Goal: Transaction & Acquisition: Purchase product/service

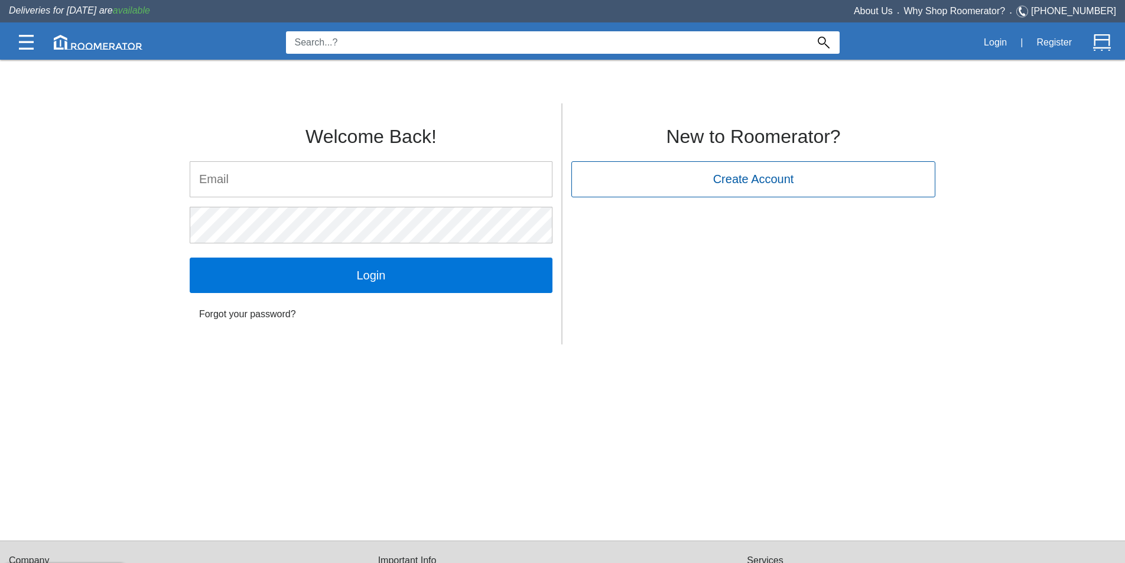
type input "[PERSON_NAME][EMAIL_ADDRESS][DOMAIN_NAME]"
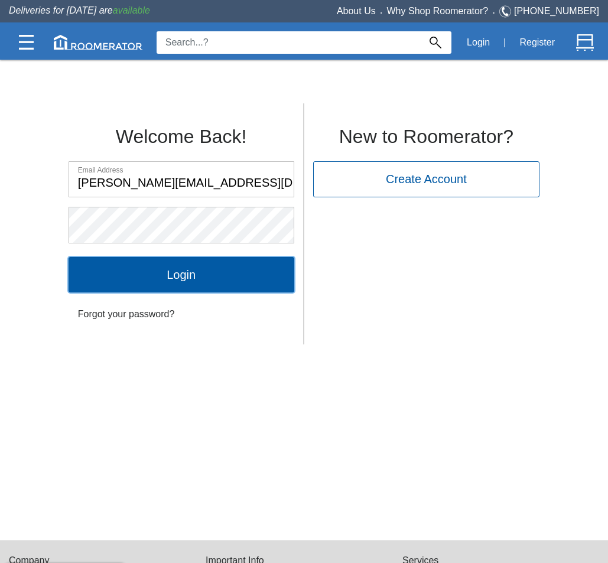
click at [255, 280] on input "Login" at bounding box center [182, 274] width 226 height 35
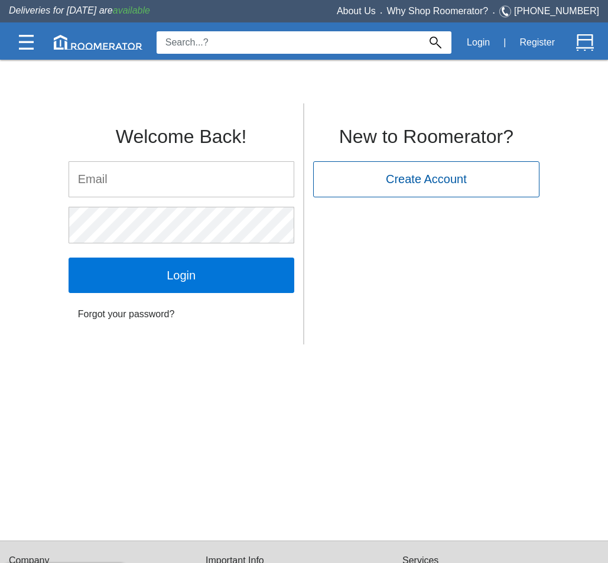
type input "[PERSON_NAME][EMAIL_ADDRESS][DOMAIN_NAME]"
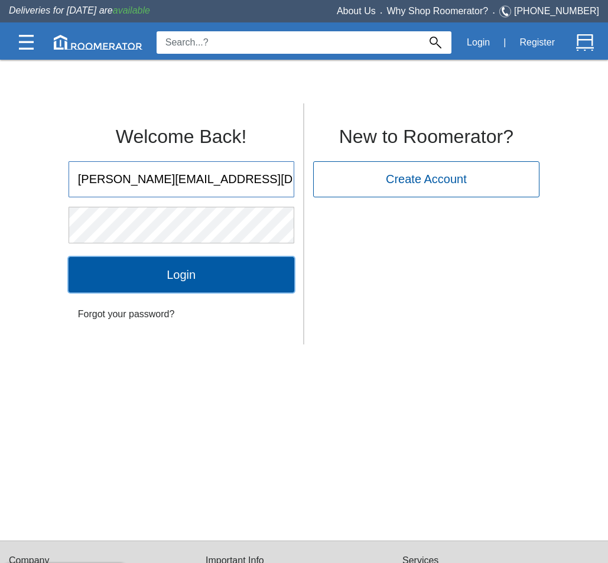
click at [197, 271] on input "Login" at bounding box center [182, 274] width 226 height 35
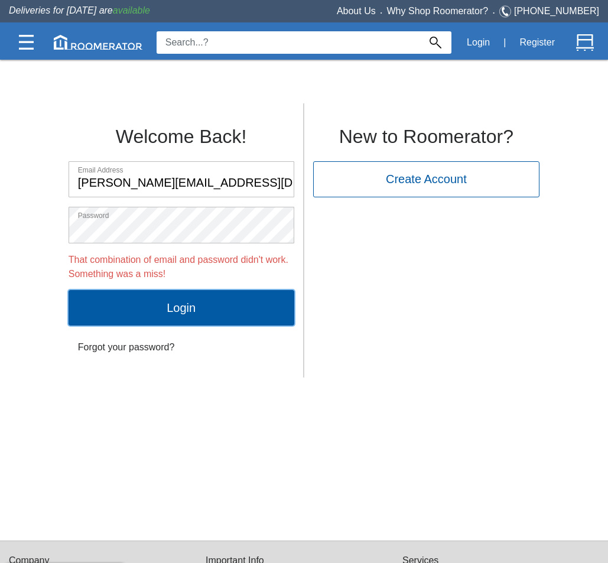
click at [164, 301] on input "Login" at bounding box center [182, 307] width 226 height 35
click at [199, 308] on input "Login" at bounding box center [182, 307] width 226 height 35
click at [161, 298] on input "Login" at bounding box center [182, 307] width 226 height 35
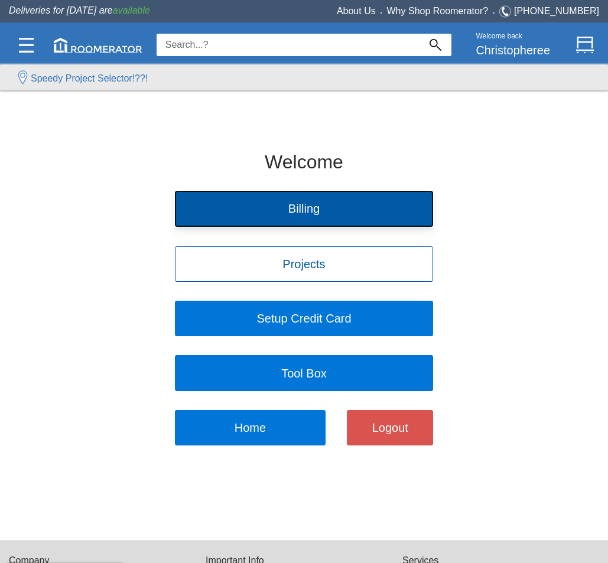
click at [304, 217] on button "Billing" at bounding box center [304, 208] width 258 height 35
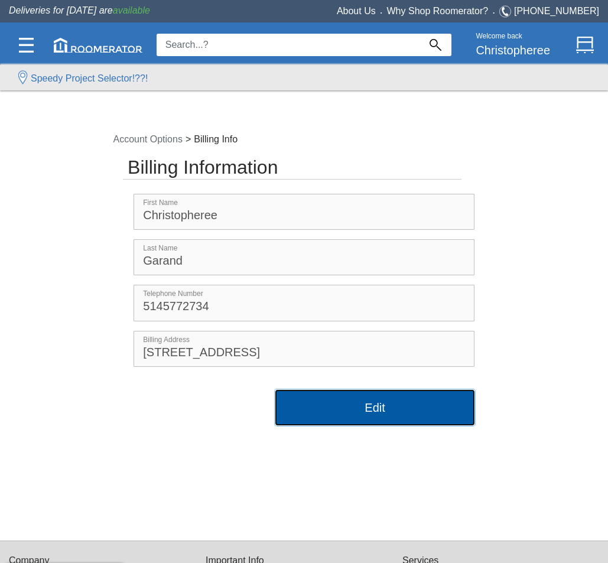
click at [342, 415] on button "Edit" at bounding box center [374, 407] width 199 height 35
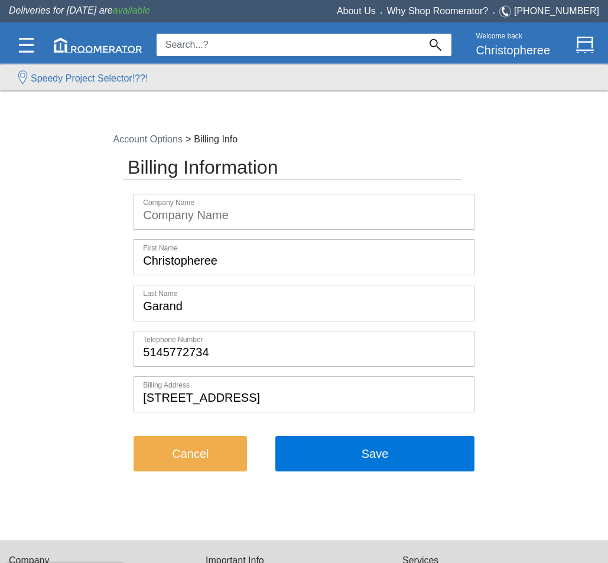
click at [279, 255] on input "Christopheree" at bounding box center [303, 257] width 339 height 35
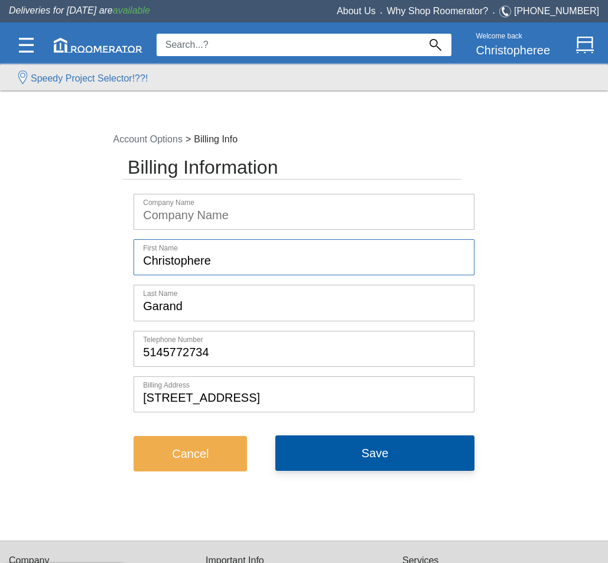
type input "Christophere"
click at [375, 463] on button "Save" at bounding box center [374, 452] width 199 height 35
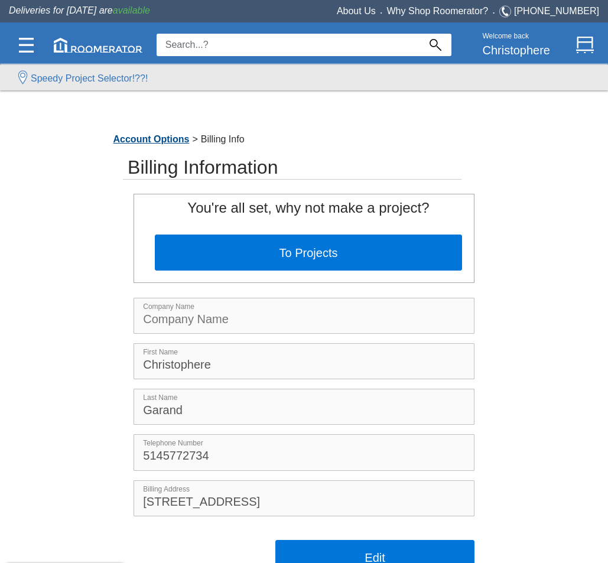
click at [170, 138] on link "Account Options" at bounding box center [151, 139] width 82 height 10
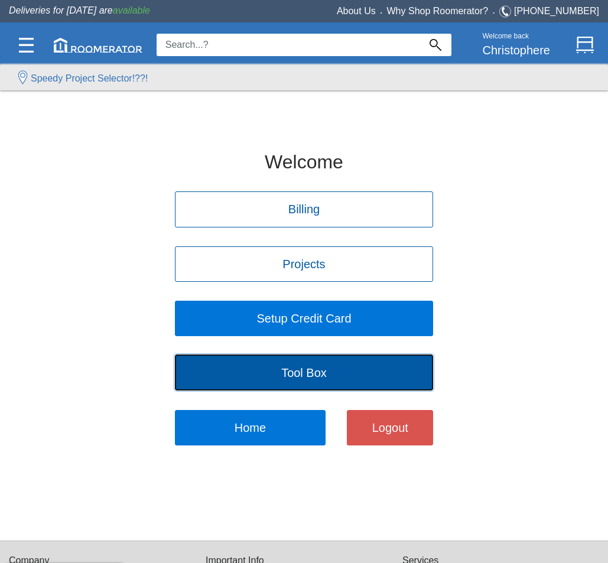
click at [321, 374] on button "Tool Box" at bounding box center [304, 371] width 258 height 35
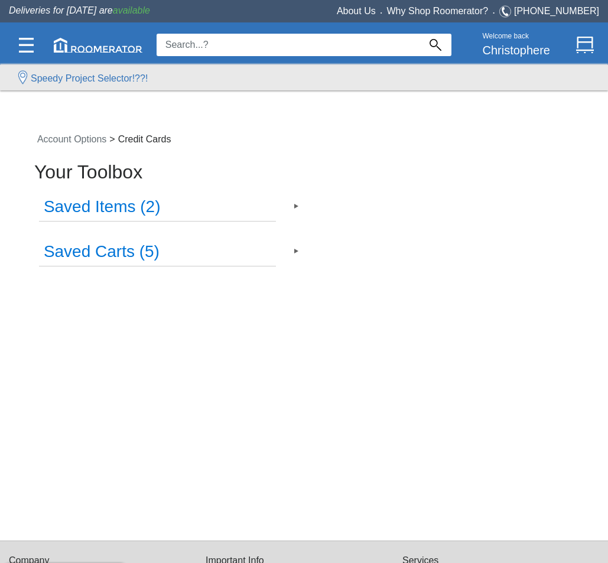
click at [197, 196] on h3 "Saved Items (2)" at bounding box center [157, 207] width 237 height 28
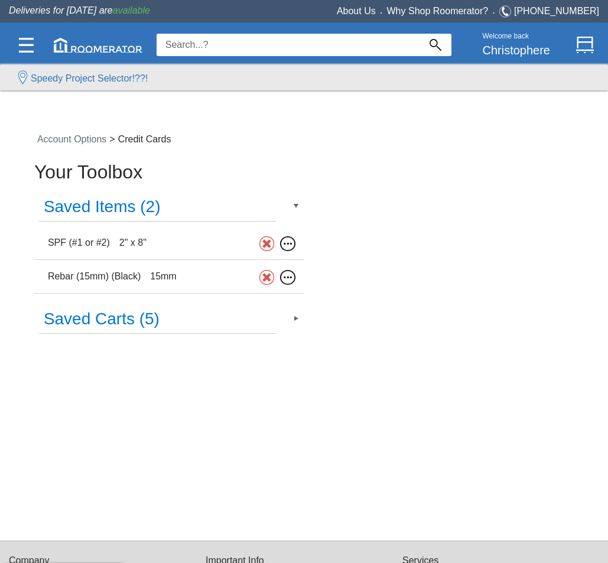
click at [139, 232] on div "SPF ( #1 or #2 ) 2" x 8"" at bounding box center [137, 243] width 189 height 24
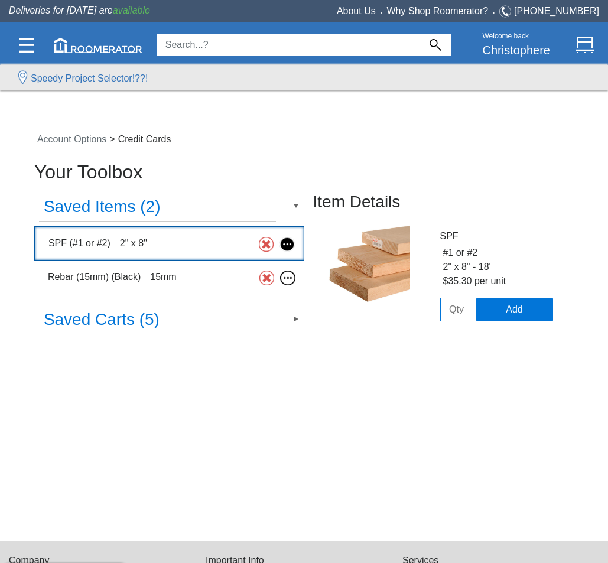
click at [141, 271] on div "Rebar (15mm) ( Black ) 15mm" at bounding box center [137, 277] width 189 height 24
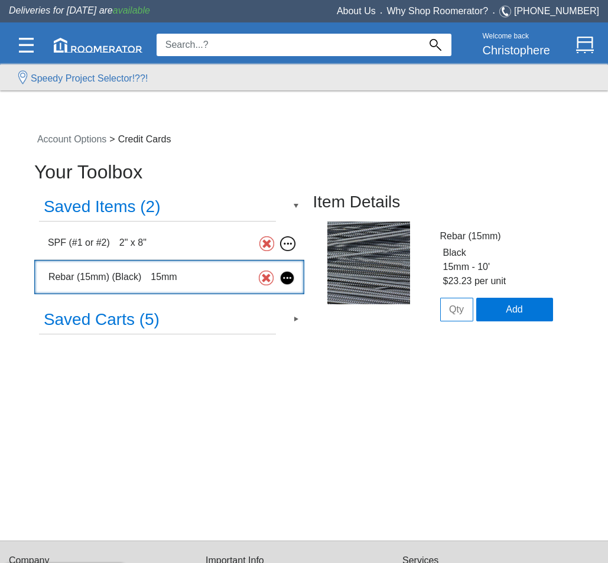
click at [154, 323] on h3 "Saved Carts (5)" at bounding box center [157, 320] width 237 height 28
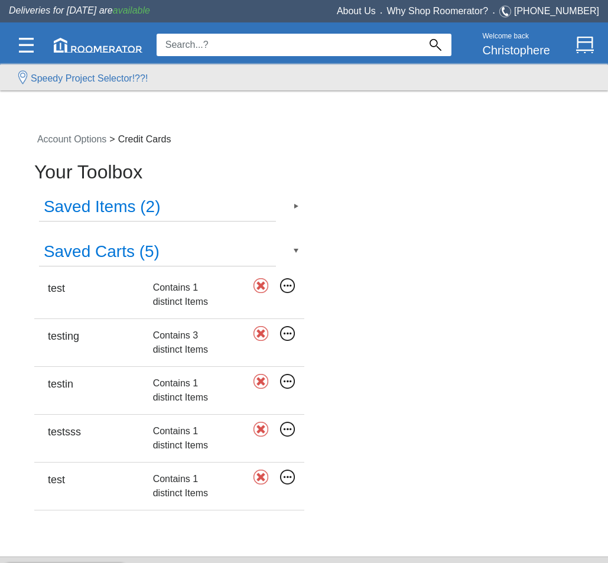
click at [183, 301] on label "Contains 1 distinct Items" at bounding box center [190, 295] width 74 height 28
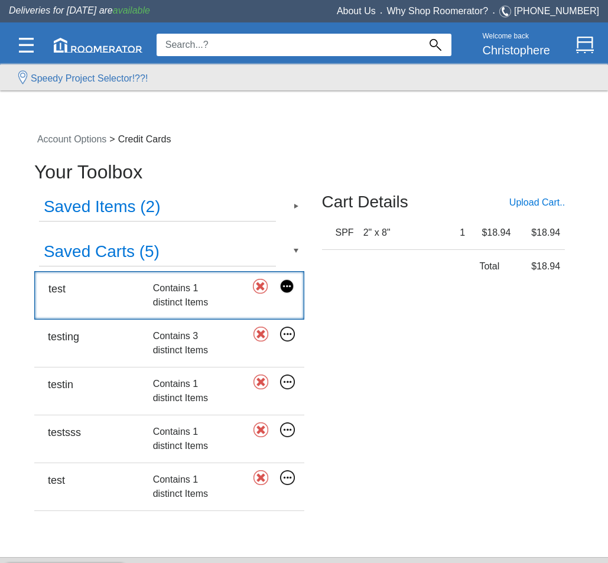
click at [186, 369] on div "testin Contains 1 distinct Items" at bounding box center [169, 391] width 270 height 48
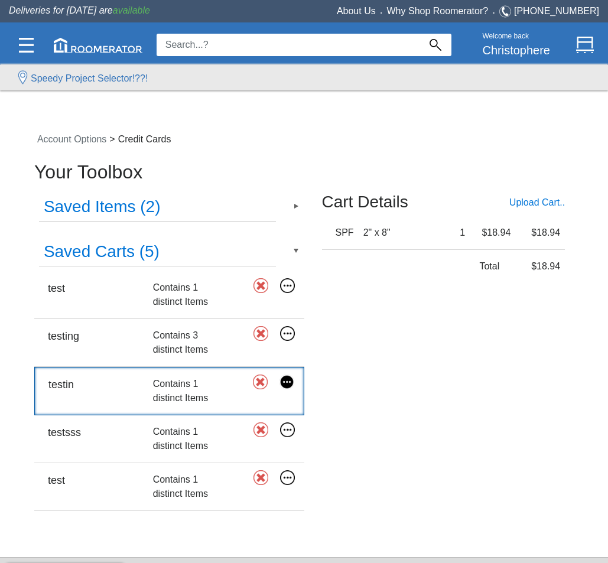
click at [187, 340] on label "Contains 3 distinct Items" at bounding box center [190, 343] width 74 height 28
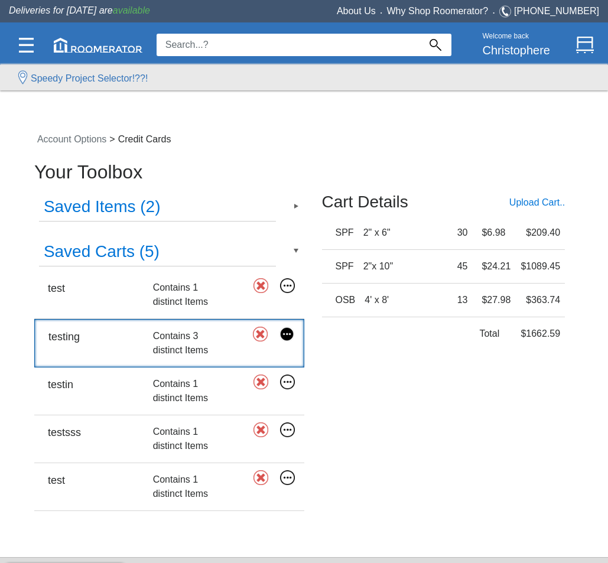
click at [188, 427] on label "Contains 1 distinct Items" at bounding box center [190, 439] width 74 height 28
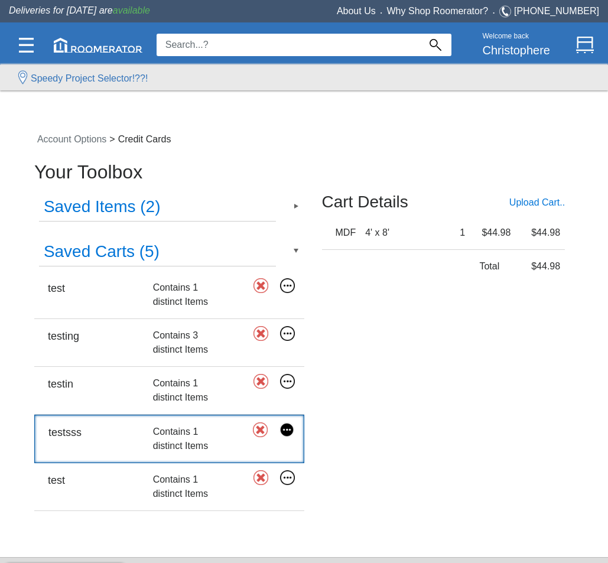
click at [199, 485] on label "Contains 1 distinct Items" at bounding box center [190, 487] width 74 height 28
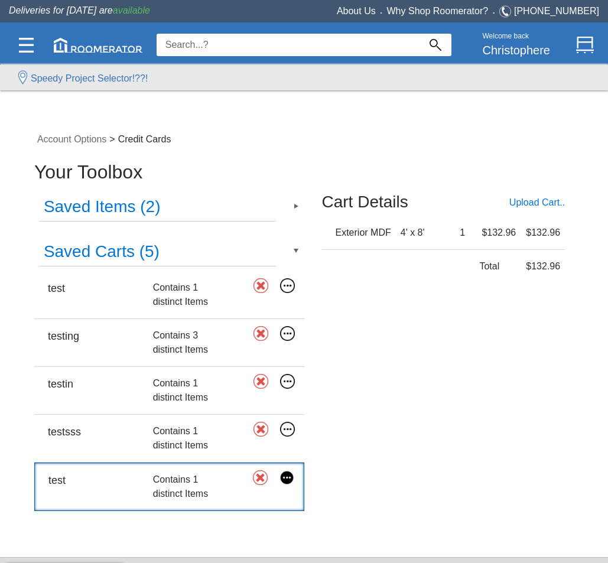
click at [352, 132] on nav "Account Options > Credit Cards" at bounding box center [302, 139] width 554 height 32
click at [81, 54] on div at bounding box center [97, 45] width 105 height 31
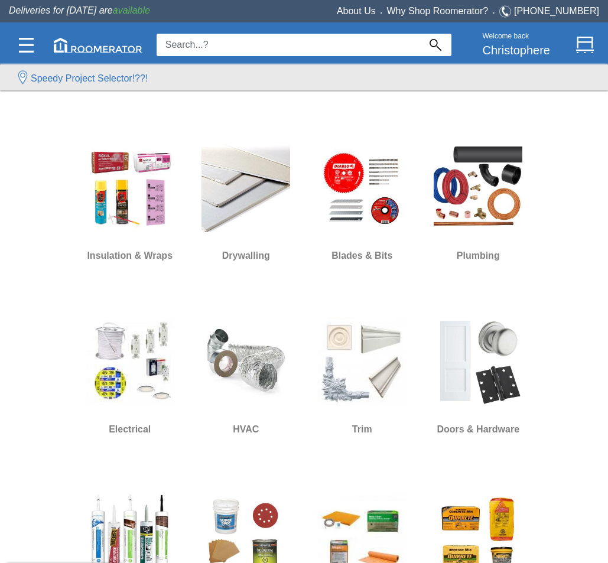
scroll to position [98, 0]
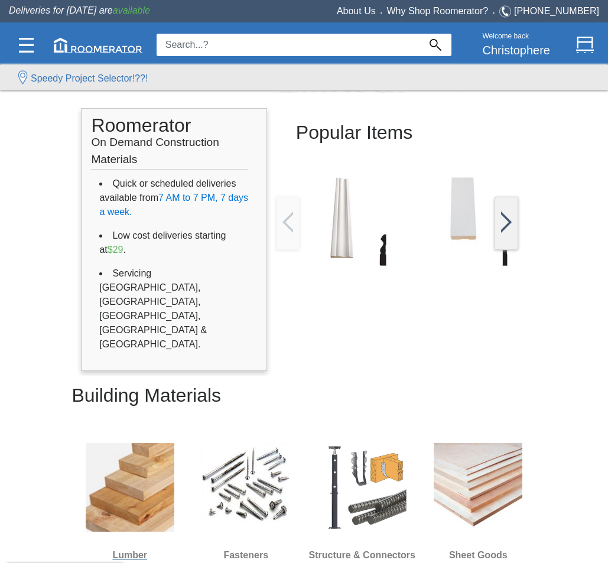
click at [115, 443] on img at bounding box center [130, 487] width 89 height 89
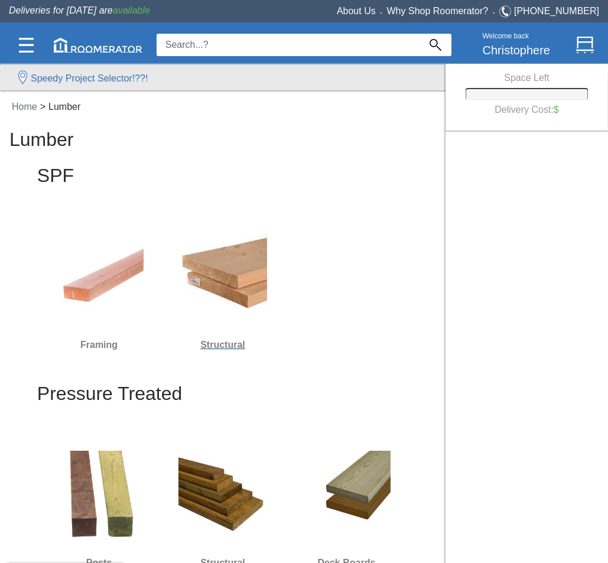
click at [208, 272] on img at bounding box center [222, 277] width 89 height 89
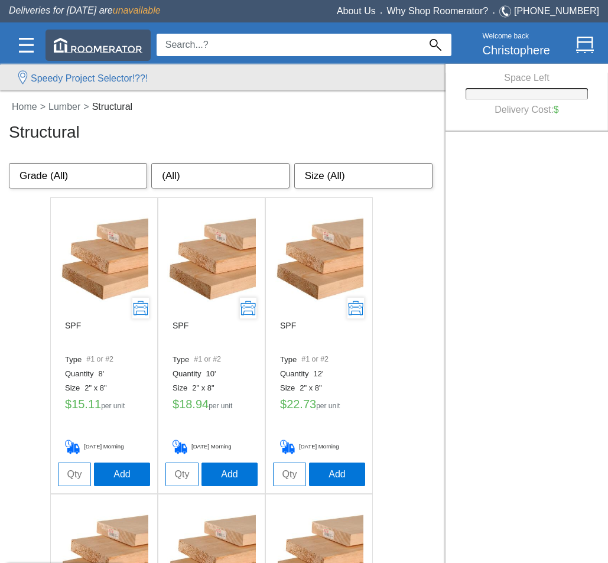
click at [103, 53] on div at bounding box center [97, 45] width 105 height 31
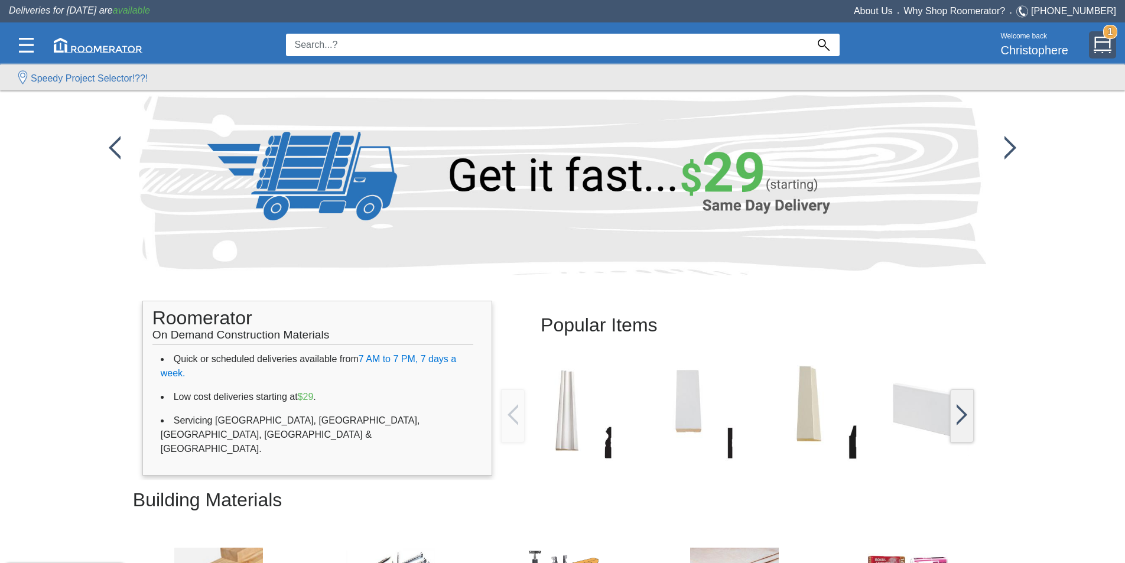
click at [1098, 47] on img at bounding box center [1103, 45] width 18 height 18
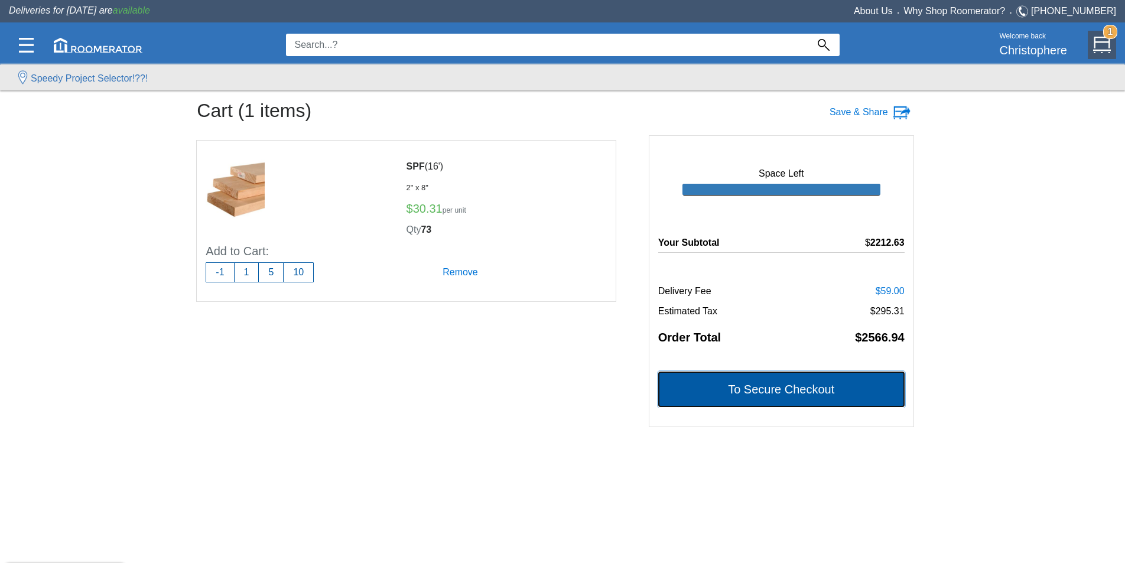
click at [845, 378] on button "To Secure Checkout" at bounding box center [781, 389] width 246 height 35
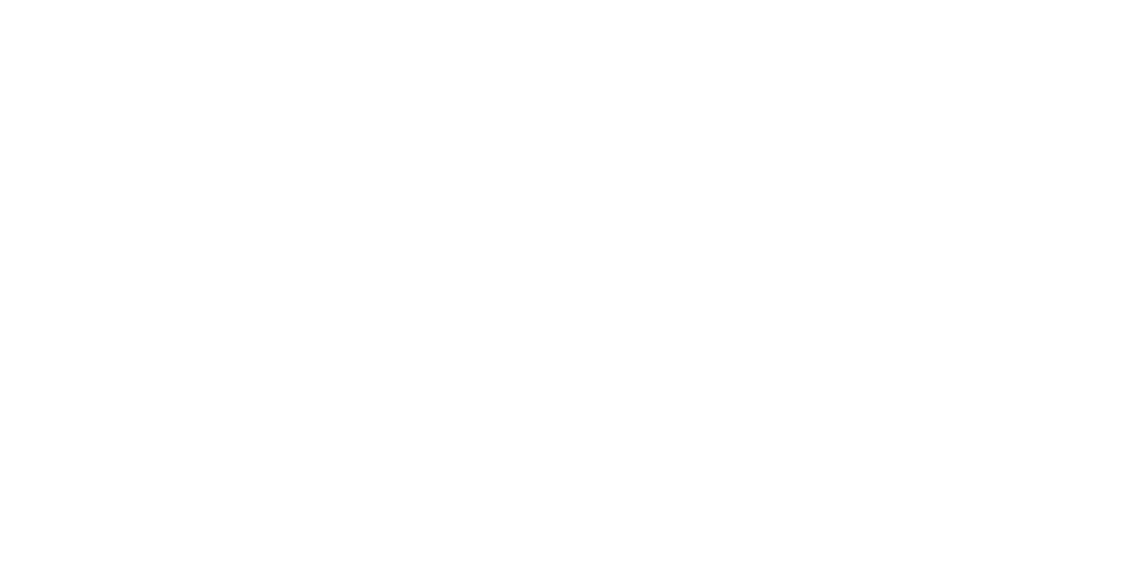
select select "Add Project..."
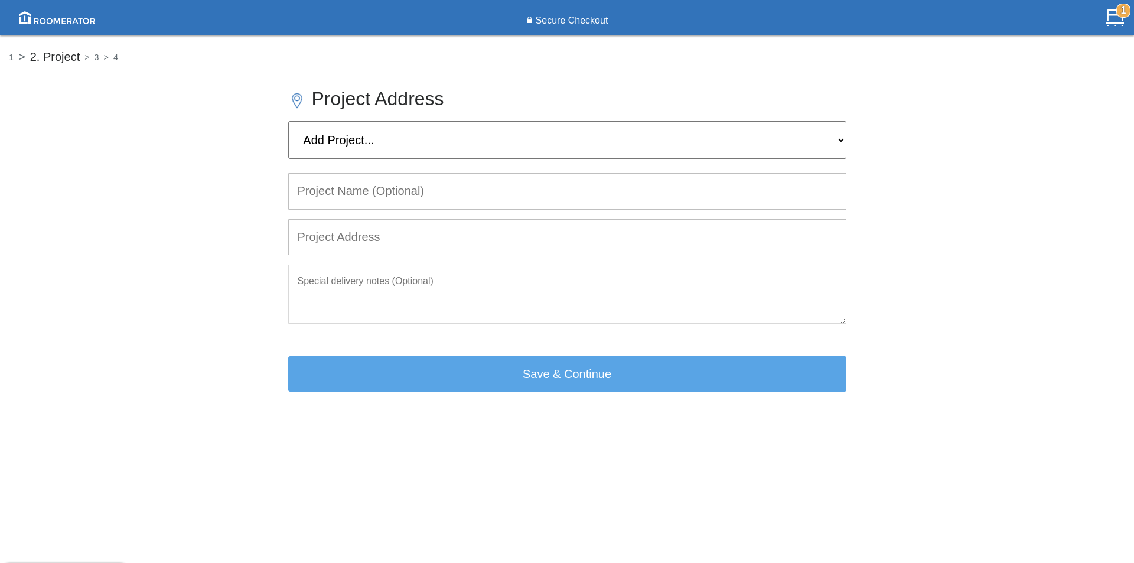
click at [572, 17] on label "Secure Checkout" at bounding box center [571, 21] width 76 height 14
click at [50, 16] on img at bounding box center [57, 17] width 85 height 21
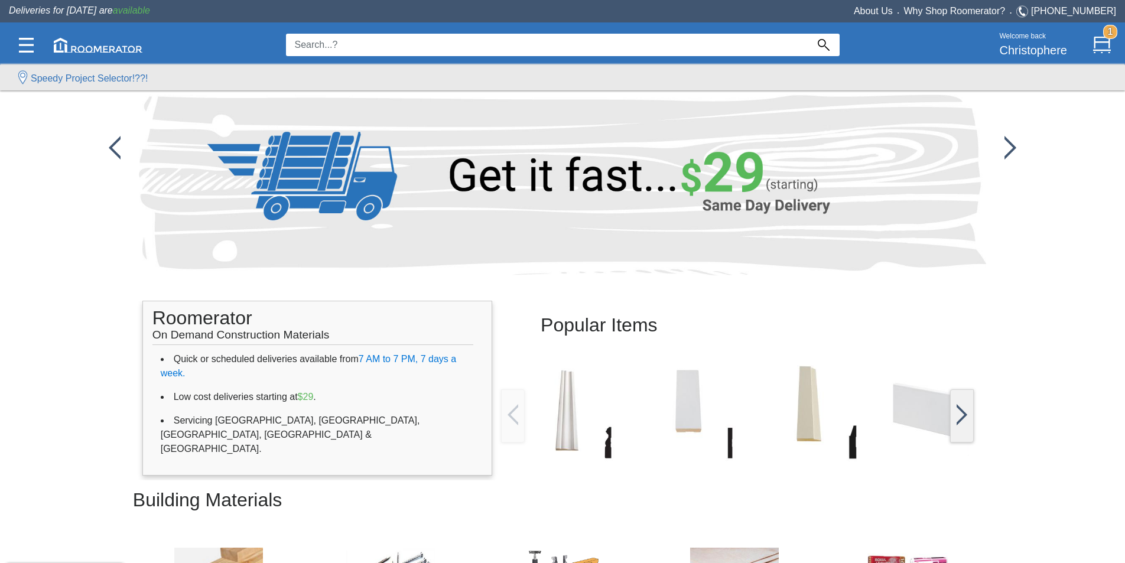
click at [1117, 54] on div "0 Welcome back Christophere 1" at bounding box center [562, 45] width 1125 height 40
click at [1109, 48] on img at bounding box center [1103, 45] width 18 height 18
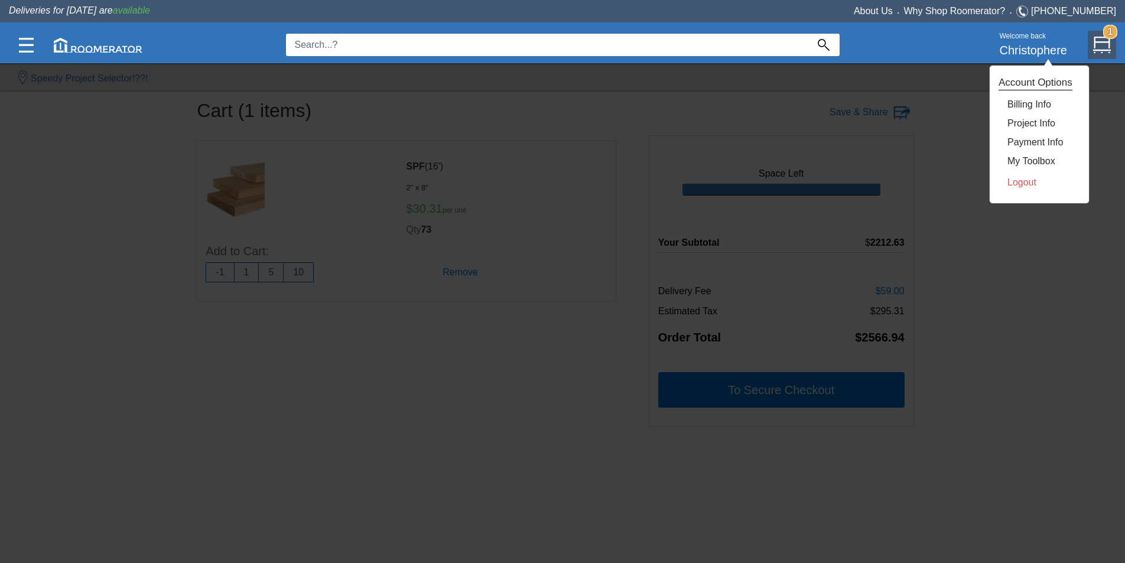
click at [1019, 190] on div "Logout" at bounding box center [1039, 183] width 64 height 24
click at [1021, 180] on link "Logout" at bounding box center [1021, 182] width 29 height 10
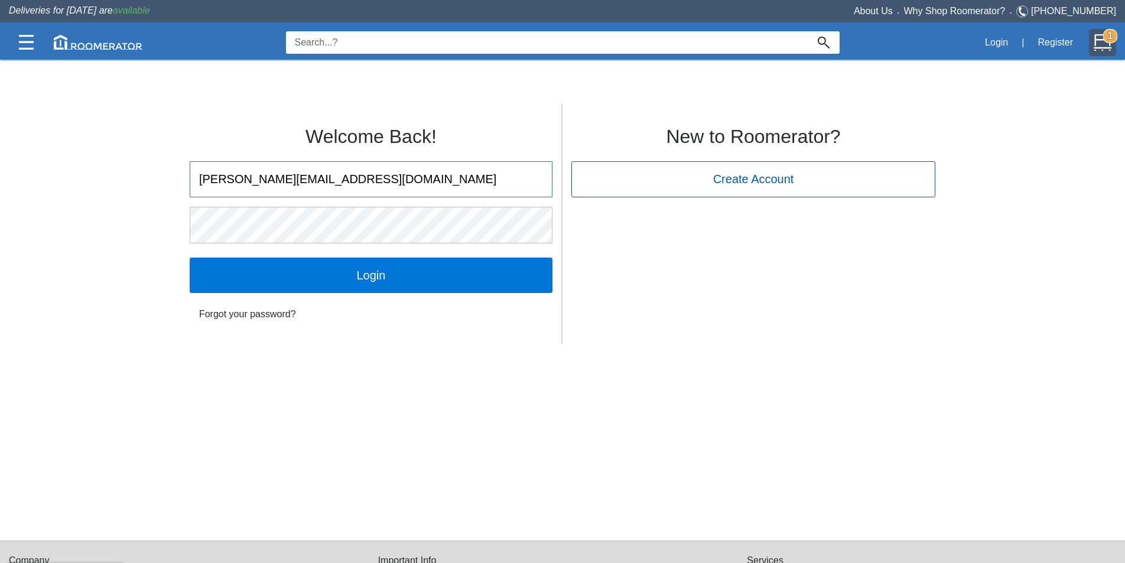
click at [1092, 44] on div "1" at bounding box center [1102, 42] width 27 height 27
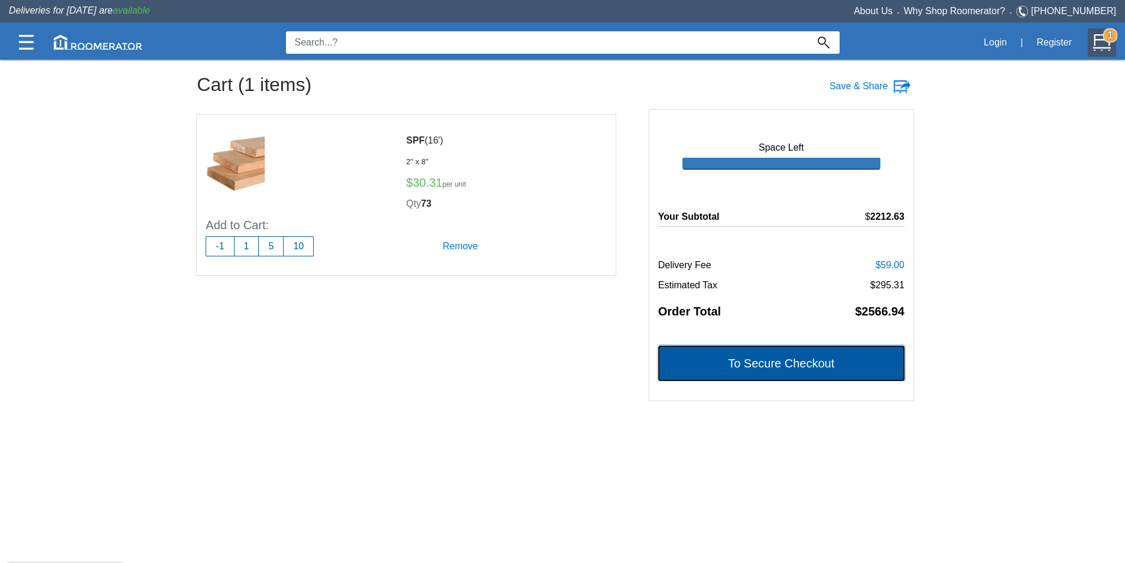
click at [851, 363] on button "To Secure Checkout" at bounding box center [781, 363] width 246 height 35
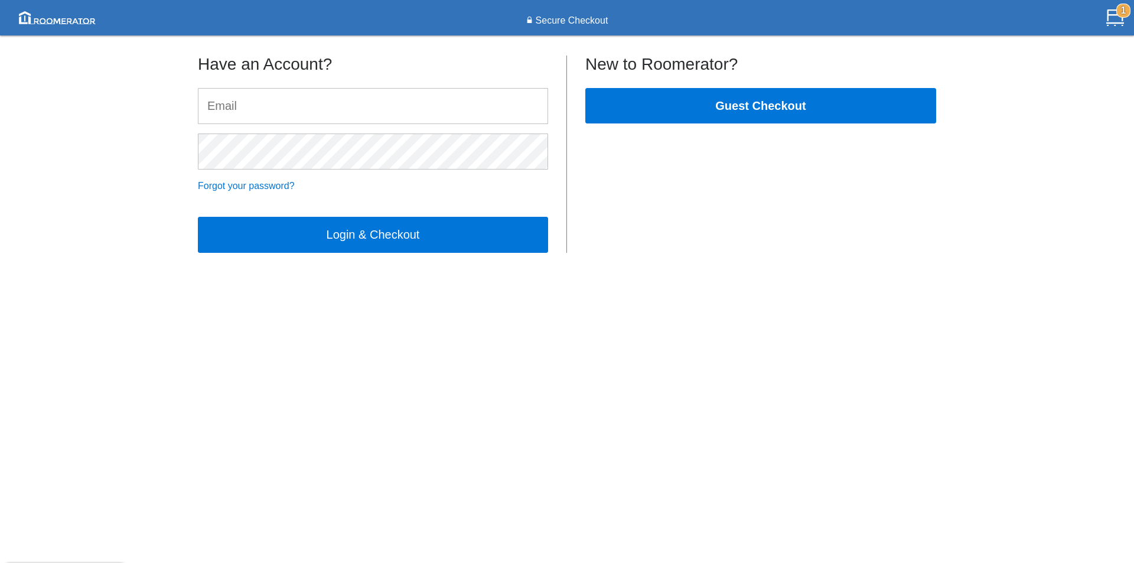
type input "[PERSON_NAME][EMAIL_ADDRESS][DOMAIN_NAME]"
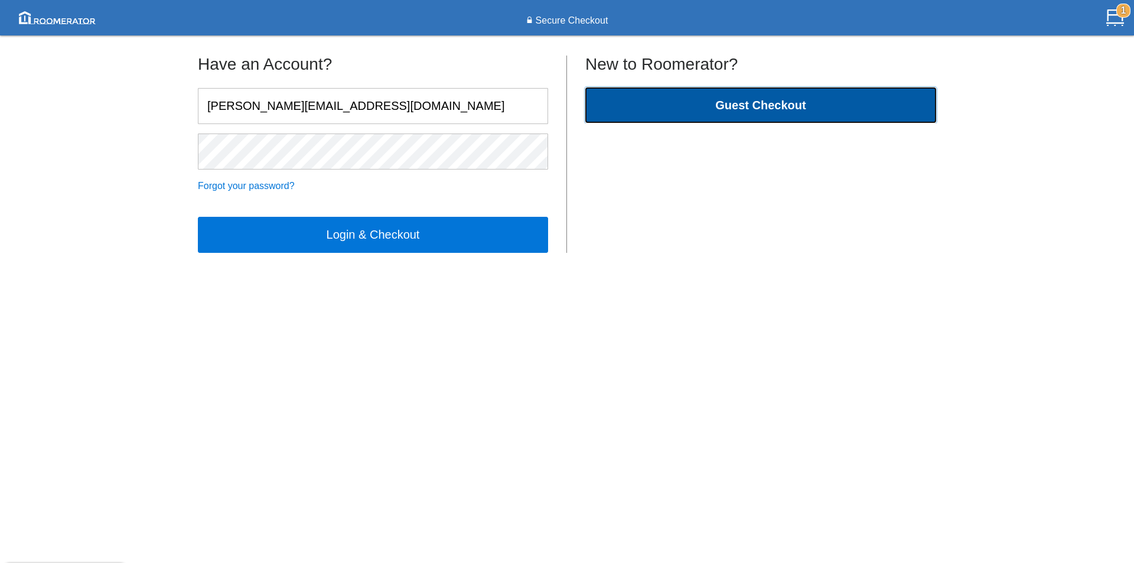
click at [770, 109] on b "Guest Checkout" at bounding box center [760, 105] width 90 height 13
